Goal: Find specific page/section: Find specific page/section

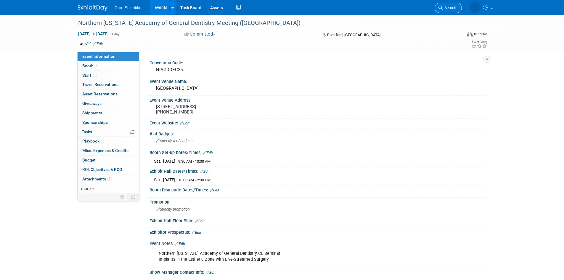
click at [450, 9] on span "Search" at bounding box center [450, 8] width 14 height 4
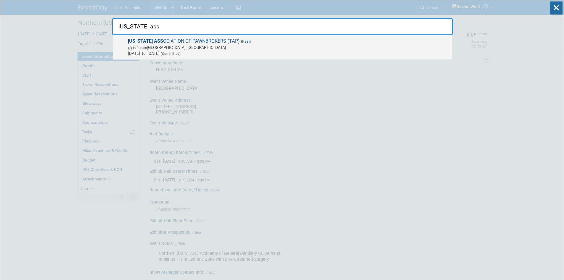
type input "texas ass"
click at [240, 40] on span "(Past)" at bounding box center [245, 41] width 11 height 4
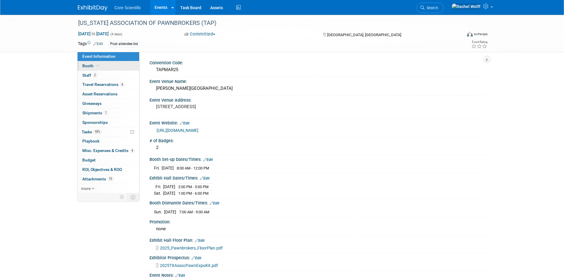
click at [100, 70] on link "Booth" at bounding box center [109, 65] width 62 height 9
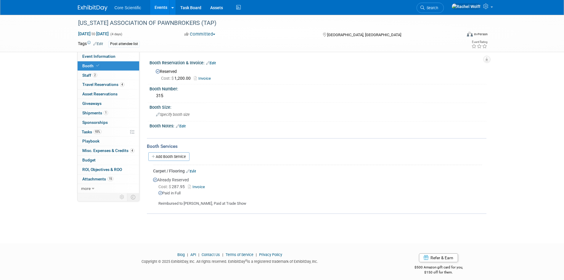
click at [205, 79] on link "Invoice" at bounding box center [204, 78] width 20 height 4
click at [123, 75] on link "2 Staff 2" at bounding box center [109, 75] width 62 height 9
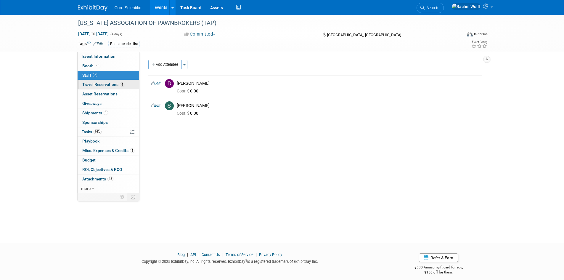
click at [124, 87] on link "4 Travel Reservations 4" at bounding box center [109, 84] width 62 height 9
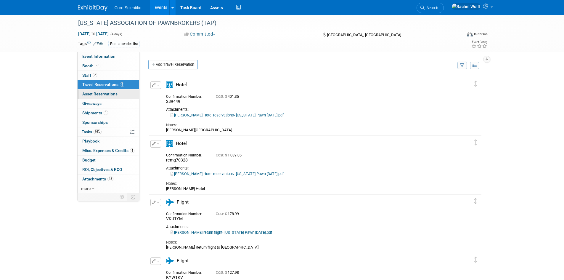
click at [124, 92] on link "0 Asset Reservations 0" at bounding box center [109, 93] width 62 height 9
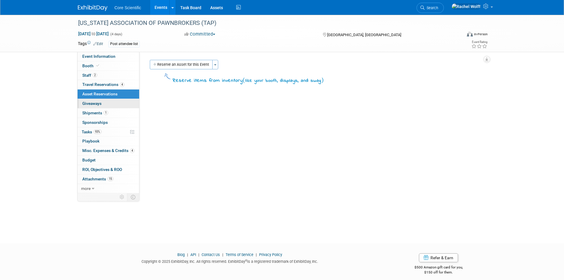
click at [113, 102] on link "0 Giveaways 0" at bounding box center [109, 103] width 62 height 9
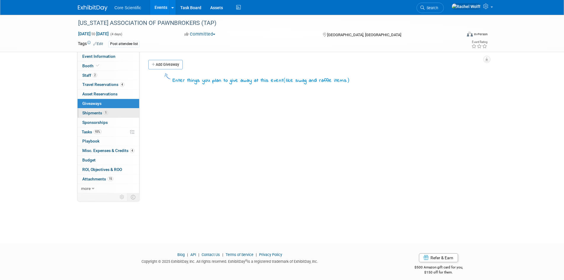
click at [113, 112] on link "1 Shipments 1" at bounding box center [109, 112] width 62 height 9
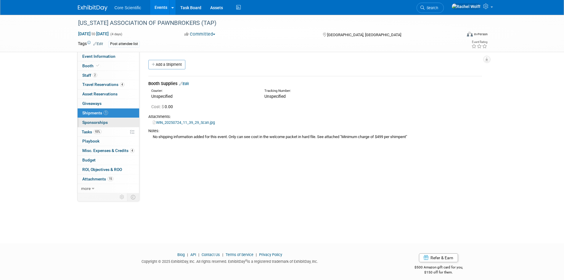
click at [102, 125] on link "0 Sponsorships 0" at bounding box center [109, 122] width 62 height 9
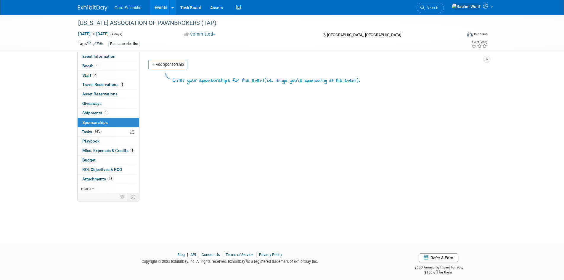
click at [107, 133] on link "93% Tasks 93%" at bounding box center [109, 131] width 62 height 9
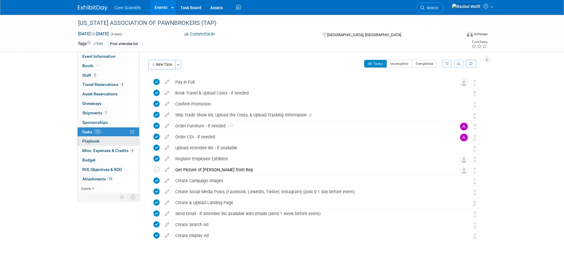
click at [110, 141] on link "0 Playbook 0" at bounding box center [109, 141] width 62 height 9
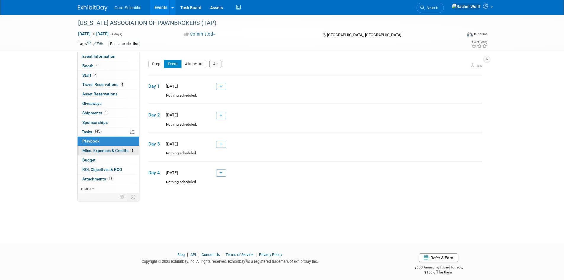
click at [119, 152] on span "Misc. Expenses & Credits 4" at bounding box center [108, 150] width 52 height 5
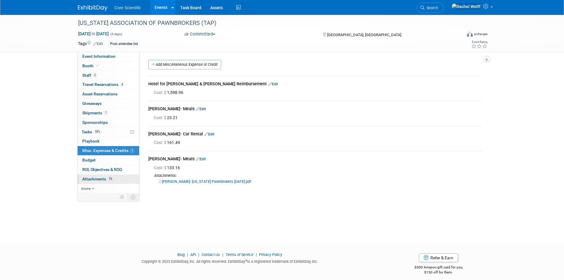
click at [89, 176] on link "15 Attachments 15" at bounding box center [109, 178] width 62 height 9
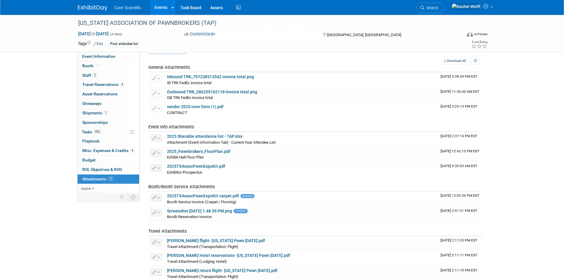
scroll to position [30, 0]
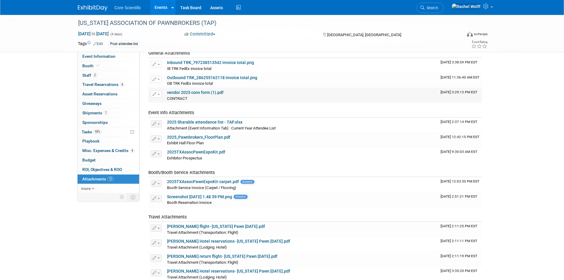
click at [189, 93] on link "vendor 2025 conv form (1).pdf" at bounding box center [195, 92] width 57 height 5
click at [200, 93] on link "vendor 2025 conv form (1).pdf" at bounding box center [195, 92] width 57 height 5
